Goal: Complete application form: Complete application form

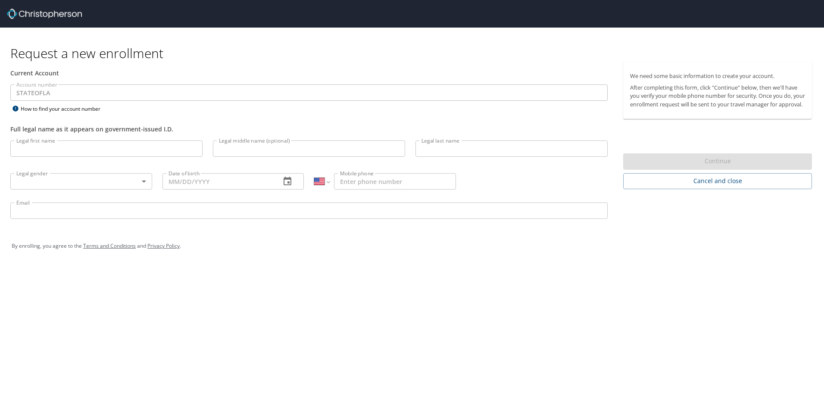
select select "US"
click at [77, 146] on input "Legal first name" at bounding box center [106, 148] width 192 height 16
type input "[PERSON_NAME]"
type input "Champagne"
type input "[PHONE_NUMBER]"
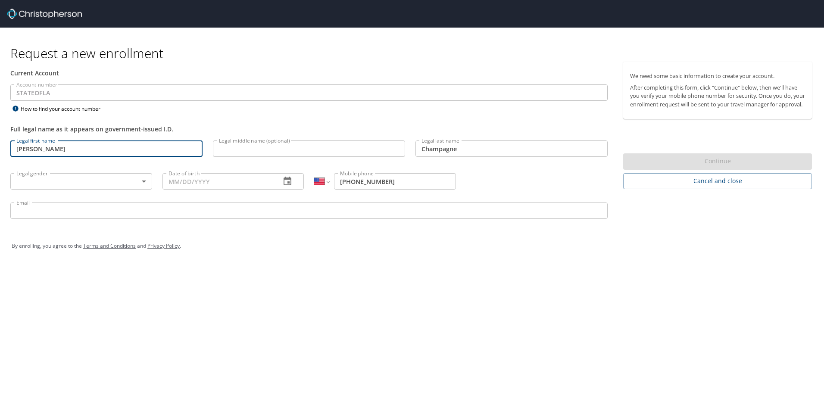
type input "[PERSON_NAME][EMAIL_ADDRESS][DOMAIN_NAME]"
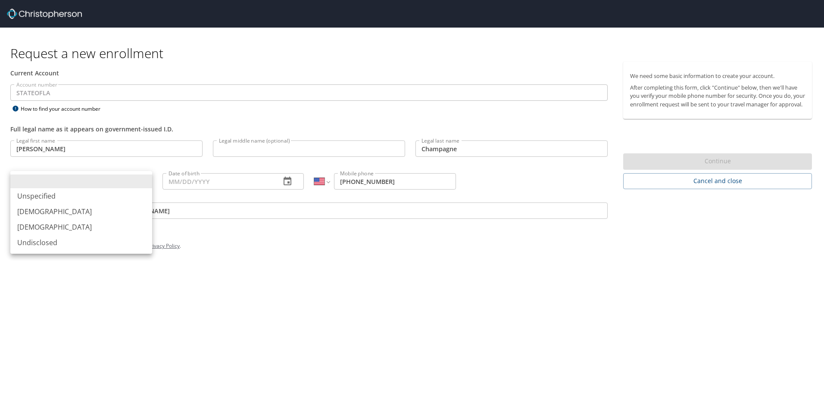
click at [143, 183] on body "Request a new enrollment Current Account Account number STATEOFLA Account numbe…" at bounding box center [412, 205] width 824 height 411
click at [51, 207] on li "[DEMOGRAPHIC_DATA]" at bounding box center [81, 212] width 142 height 16
type input "[DEMOGRAPHIC_DATA]"
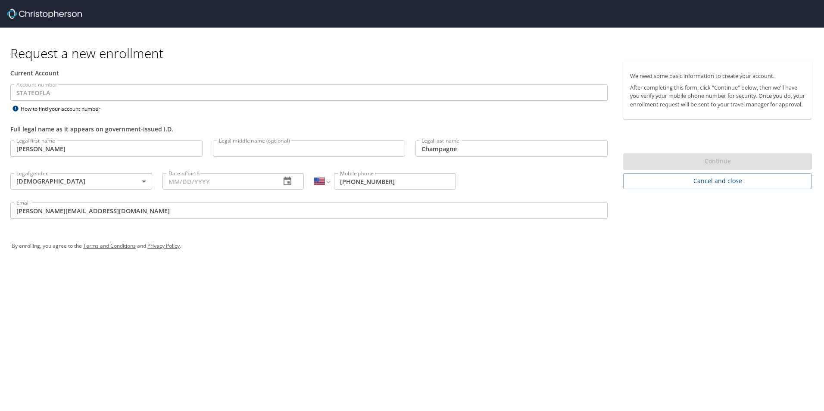
click at [197, 190] on div "Date of birth Date of birth" at bounding box center [233, 181] width 152 height 33
click at [184, 183] on input "Date of birth" at bounding box center [218, 181] width 112 height 16
type input "[DATE]"
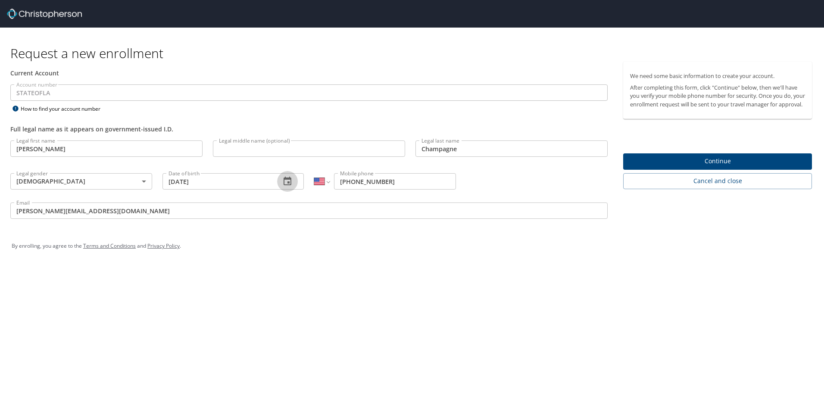
click at [705, 167] on span "Continue" at bounding box center [717, 161] width 175 height 11
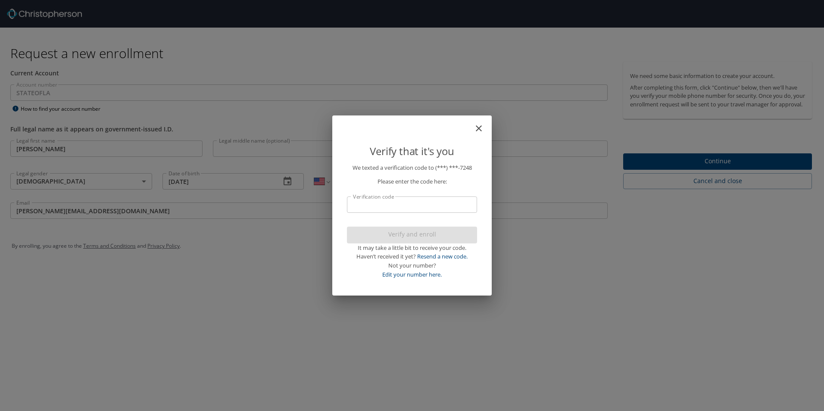
click at [395, 205] on input "Verification code" at bounding box center [412, 205] width 130 height 16
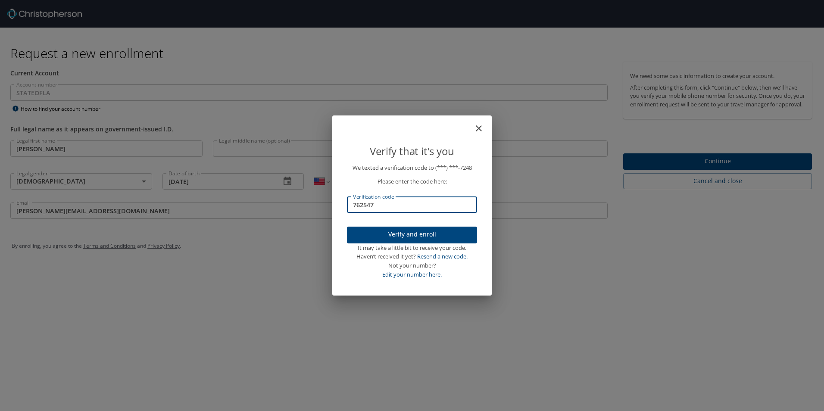
type input "762547"
click at [419, 234] on span "Verify and enroll" at bounding box center [412, 234] width 116 height 11
click at [465, 235] on div "Verify and enroll It may take a little bit to receive your code. Haven’t receiv…" at bounding box center [412, 253] width 130 height 53
click at [416, 71] on div "Verify that it's you We texted a verification code to (***) ***- 7248 Please en…" at bounding box center [412, 205] width 824 height 411
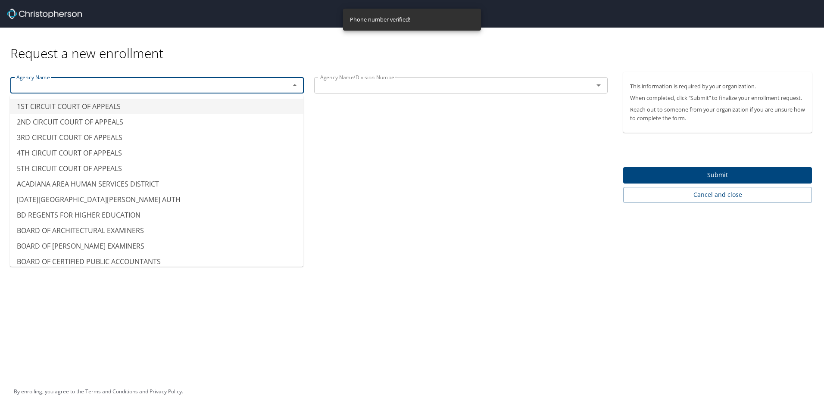
click at [89, 87] on input "text" at bounding box center [144, 85] width 263 height 11
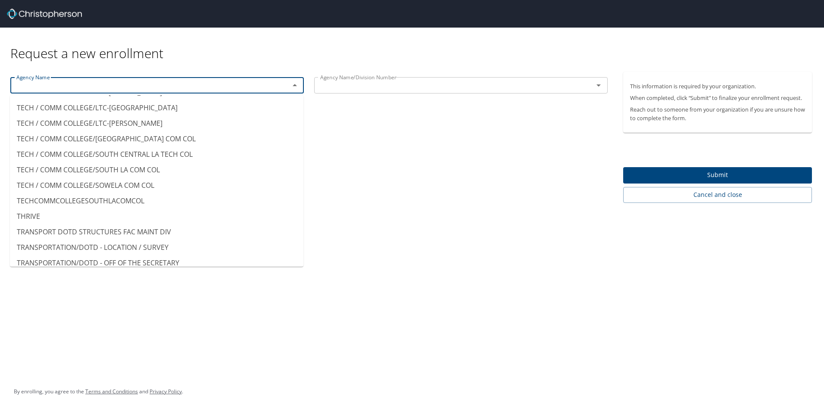
scroll to position [7455, 0]
click at [128, 162] on li "TECH / COMM COLLEGE/SOUTH LA COM COL" at bounding box center [156, 170] width 293 height 16
type input "TECH / COMM COLLEGE/SOUTH LA COM COL"
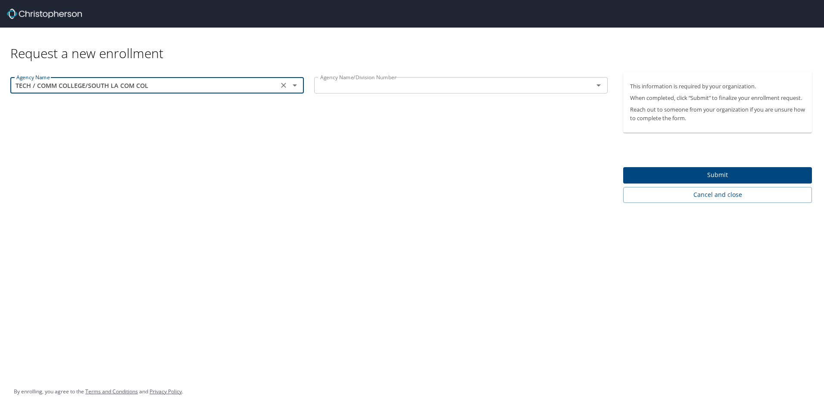
click at [375, 85] on input "text" at bounding box center [448, 85] width 263 height 11
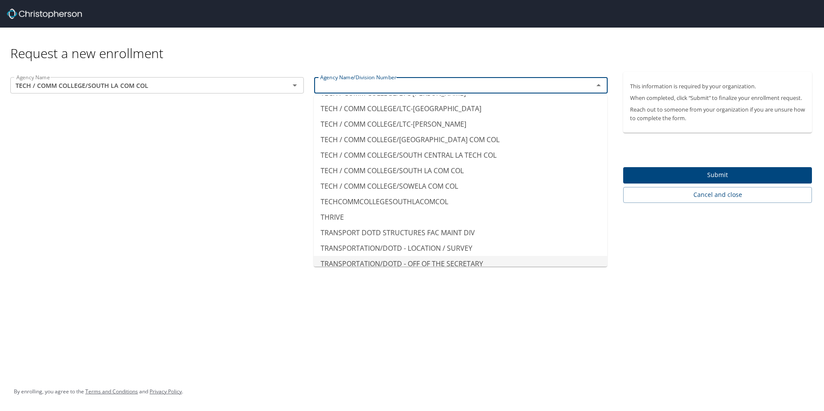
scroll to position [7427, 0]
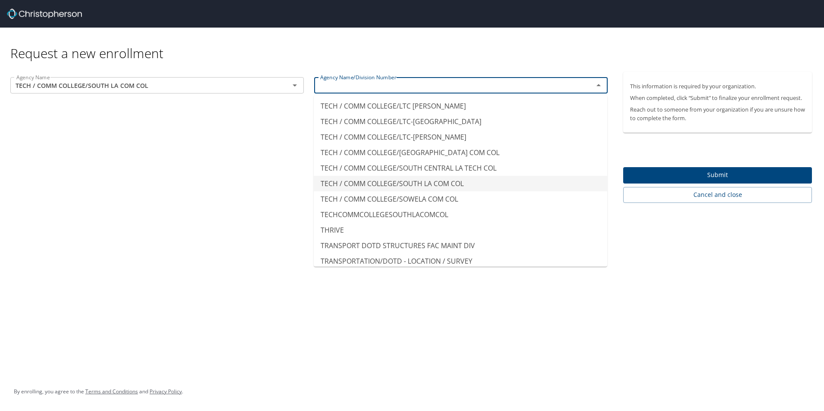
click at [429, 176] on li "TECH / COMM COLLEGE/SOUTH LA COM COL" at bounding box center [460, 184] width 293 height 16
type input "TECH / COMM COLLEGE/SOUTH LA COM COL"
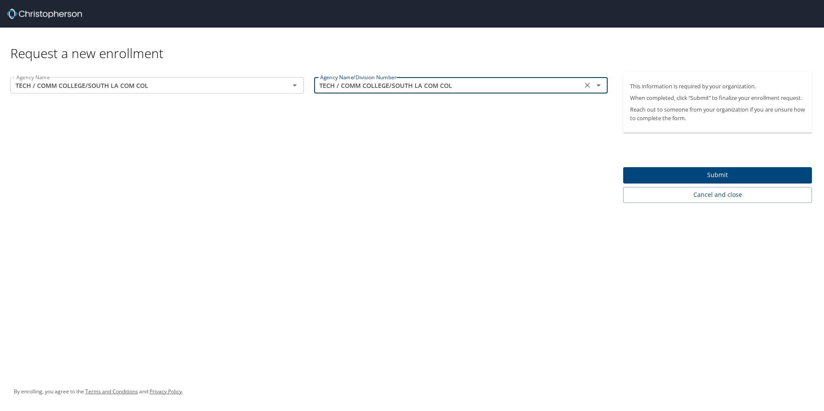
click at [711, 172] on span "Submit" at bounding box center [717, 175] width 175 height 11
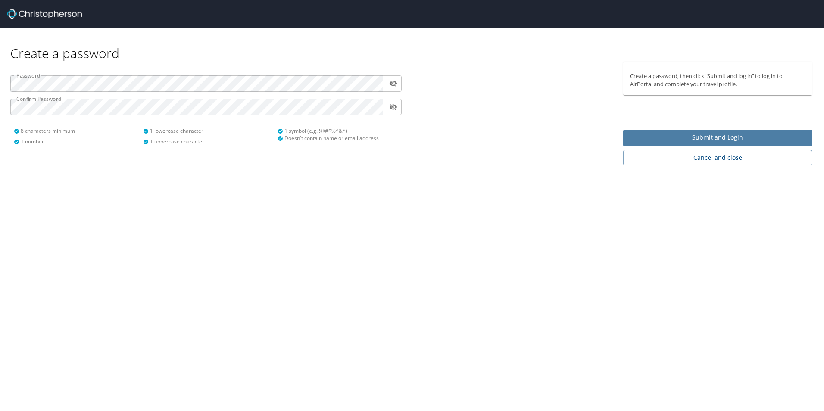
click at [733, 139] on span "Submit and Login" at bounding box center [717, 137] width 175 height 11
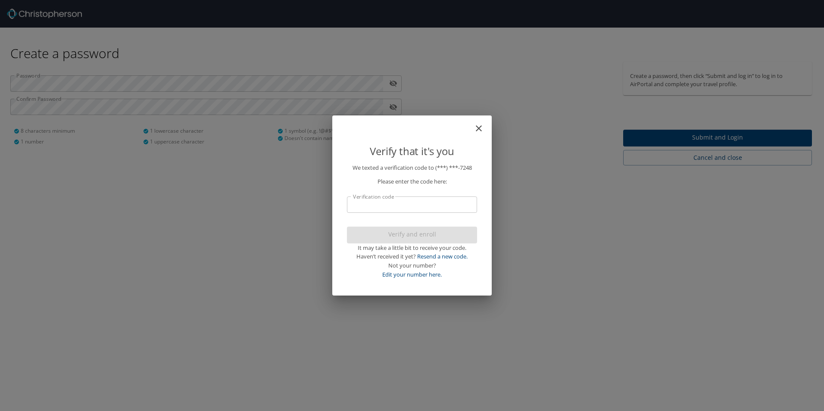
click at [417, 201] on input "Verification code" at bounding box center [412, 205] width 130 height 16
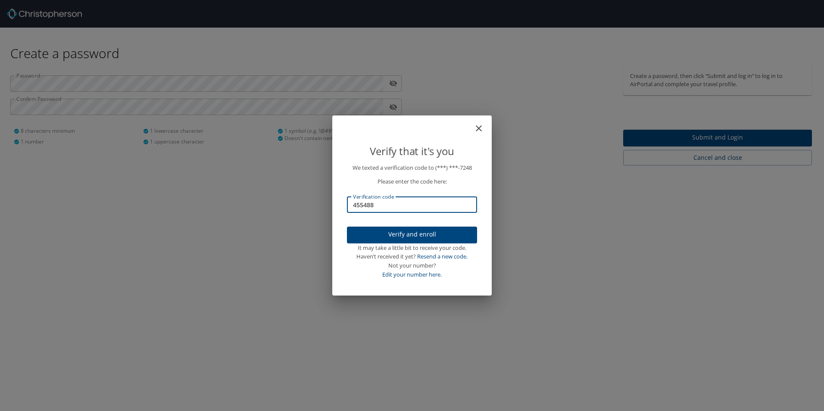
type input "455488"
click at [396, 240] on span "Verify and enroll" at bounding box center [412, 234] width 116 height 11
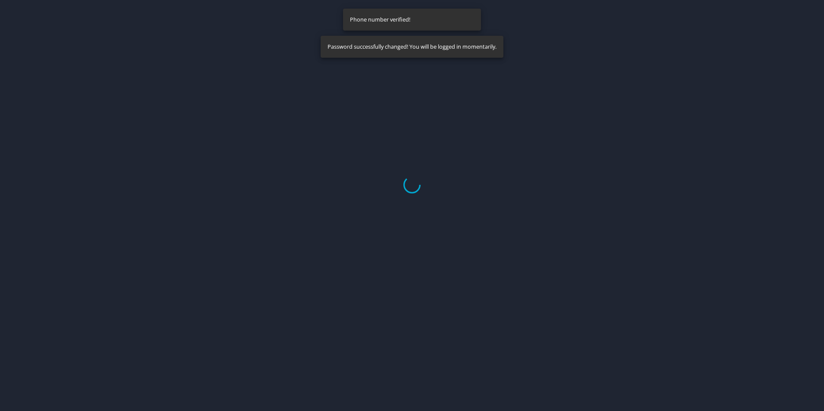
select select "US"
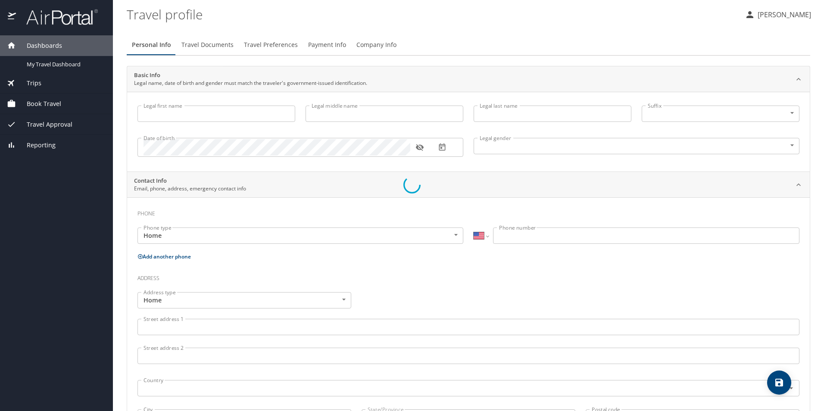
type input "[PERSON_NAME]"
type input "Champagne"
type input "[DEMOGRAPHIC_DATA]"
select select "US"
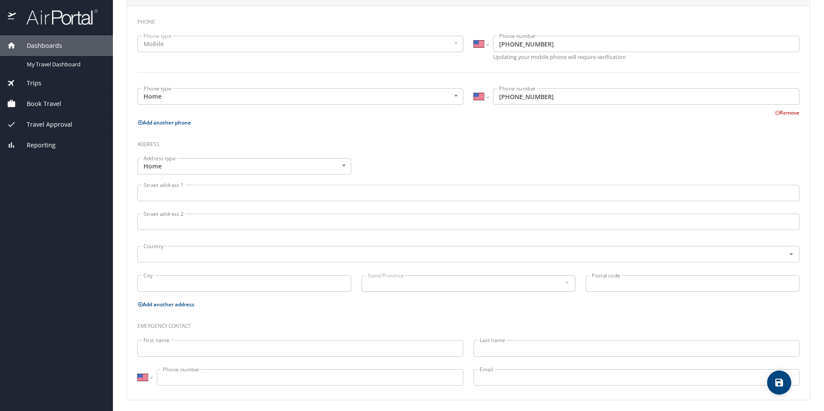
scroll to position [195, 0]
